Goal: Transaction & Acquisition: Purchase product/service

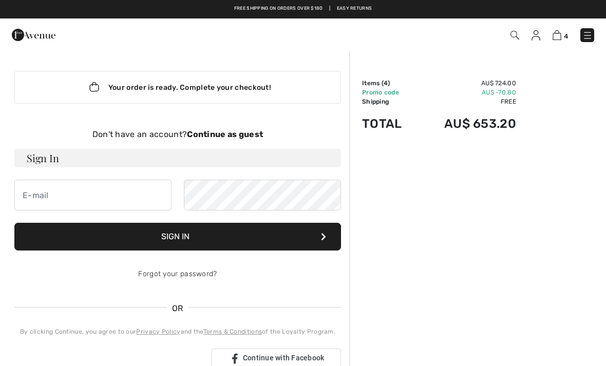
click at [592, 35] on img at bounding box center [587, 35] width 10 height 10
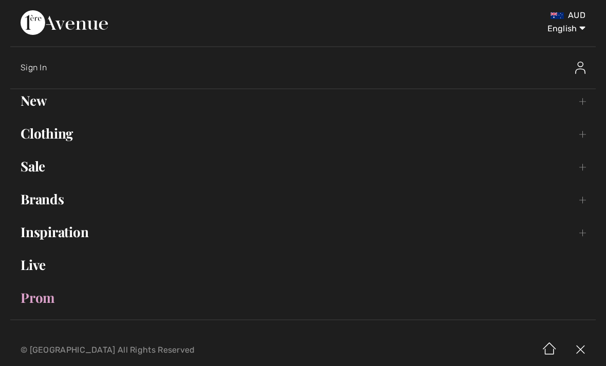
click at [35, 173] on link "Sale Toggle submenu" at bounding box center [302, 166] width 585 height 23
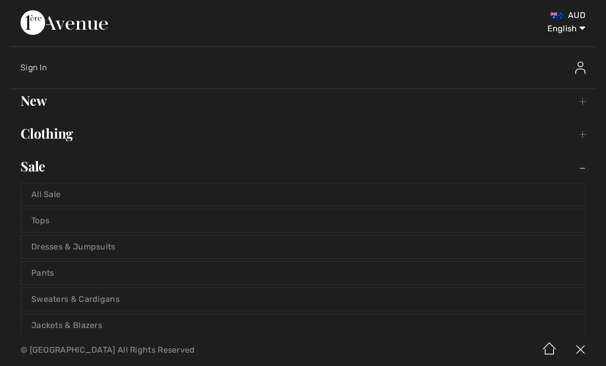
click at [63, 192] on link "All Sale" at bounding box center [303, 194] width 564 height 23
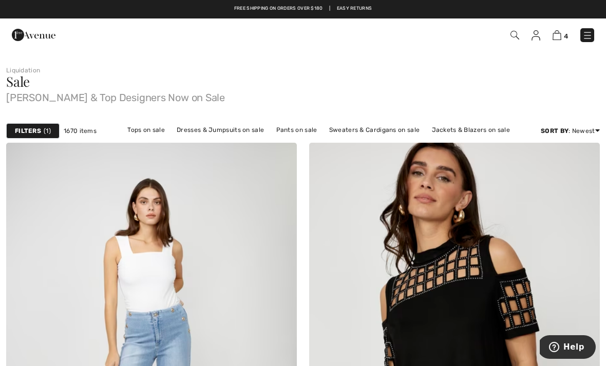
click at [302, 132] on link "Pants on sale" at bounding box center [296, 129] width 51 height 13
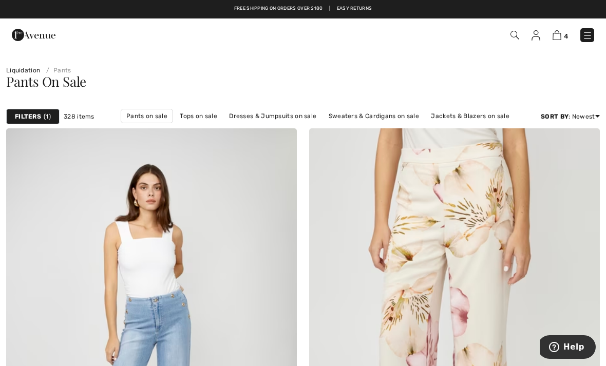
click at [558, 31] on img at bounding box center [556, 35] width 9 height 10
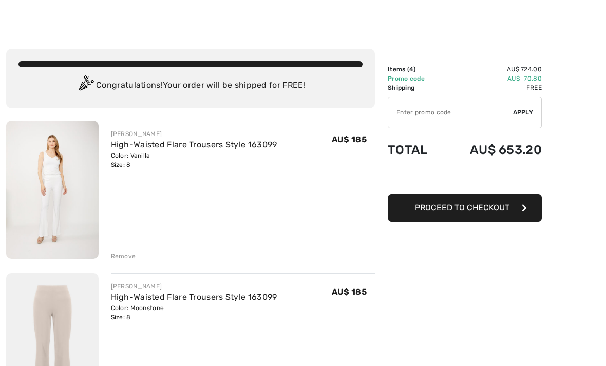
scroll to position [16, 0]
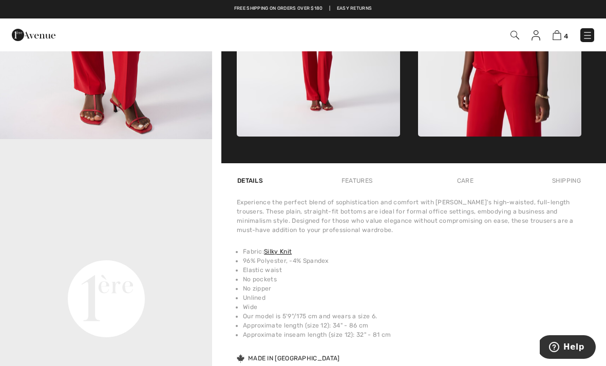
scroll to position [541, 0]
